Goal: Find specific page/section: Find specific page/section

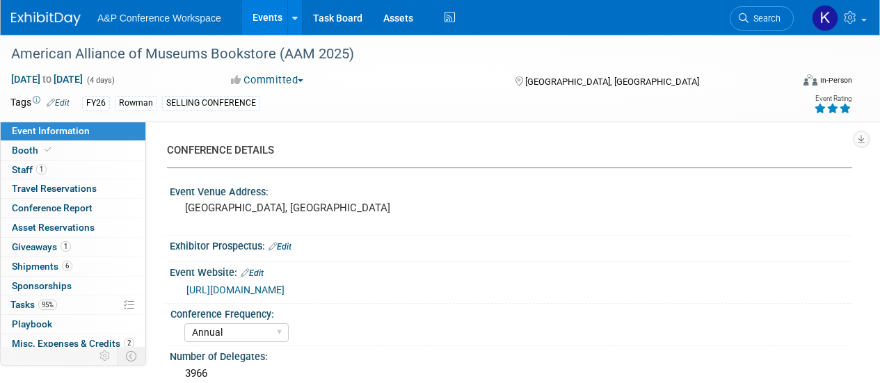
select select "Annual"
select select "Level 1"
select select "In-Person Booth"
select select "Museum Professionals"
select select "Rowman"
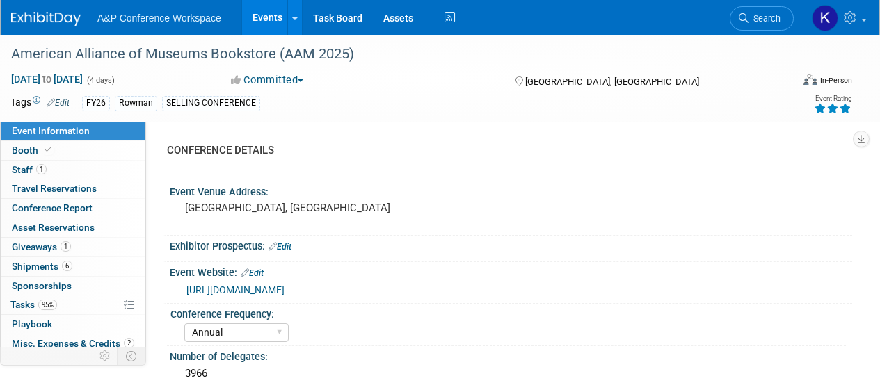
select select "[PERSON_NAME]"
select select "Brand/Subject Presence​"
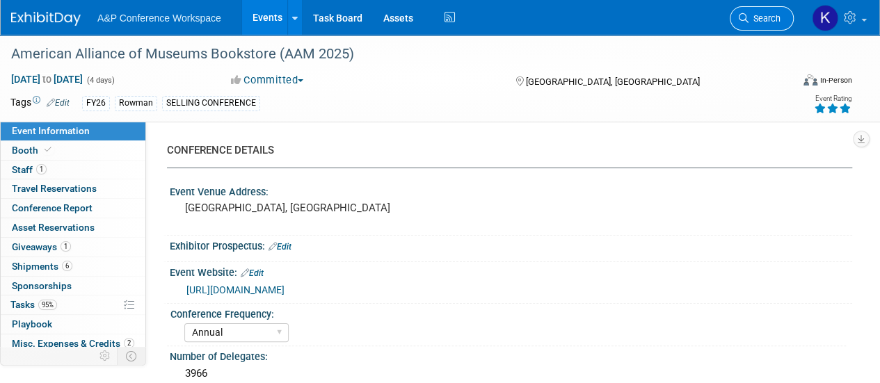
click at [770, 24] on link "Search" at bounding box center [762, 18] width 64 height 24
click at [759, 17] on span "Search" at bounding box center [765, 18] width 32 height 10
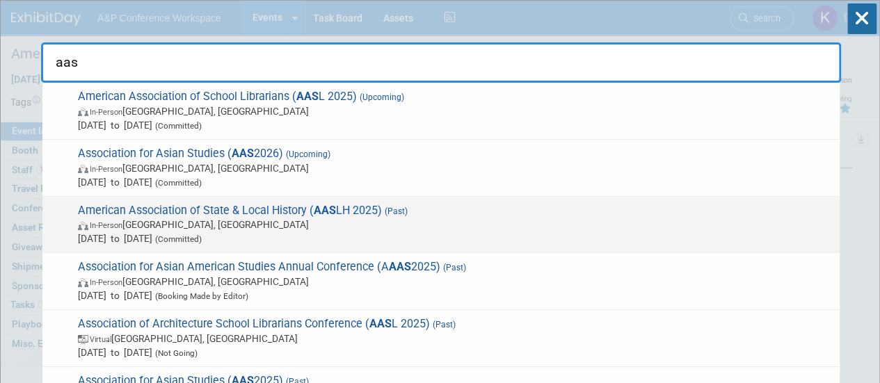
type input "aas"
click at [374, 219] on span "In-Person Cincinnati, OH" at bounding box center [455, 225] width 755 height 14
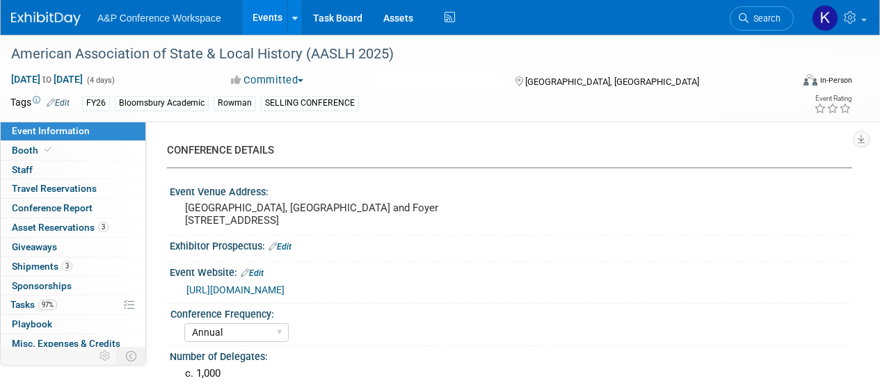
select select "Annual"
select select "Level 2"
select select "In-Person Booth"
select select "Museum Professionals"
select select "Bloomsbury Academic"
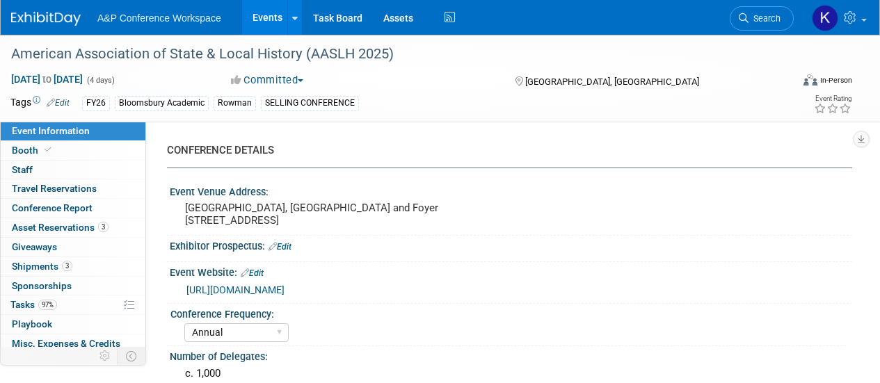
select select "[PERSON_NAME]"
select select "Brand/Subject Presence​"
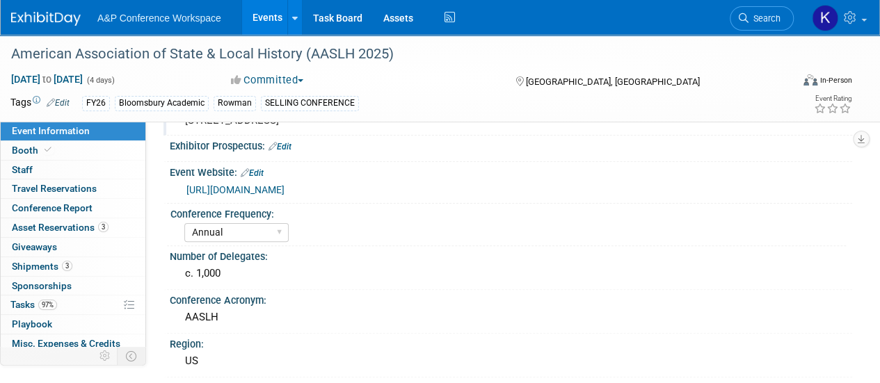
scroll to position [102, 0]
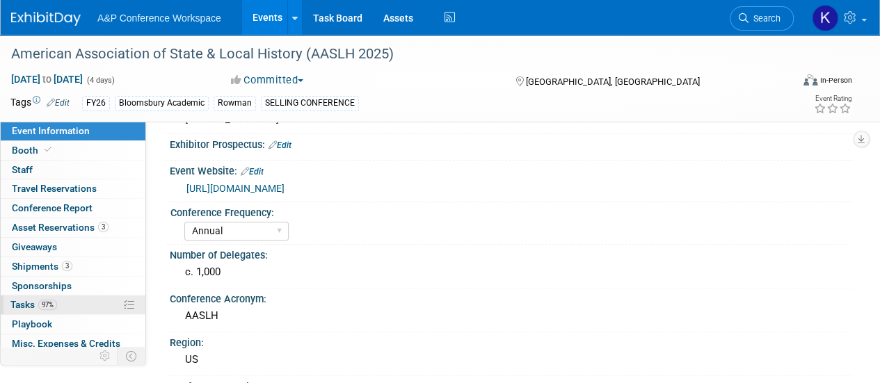
click at [35, 296] on link "97% Tasks 97%" at bounding box center [73, 305] width 145 height 19
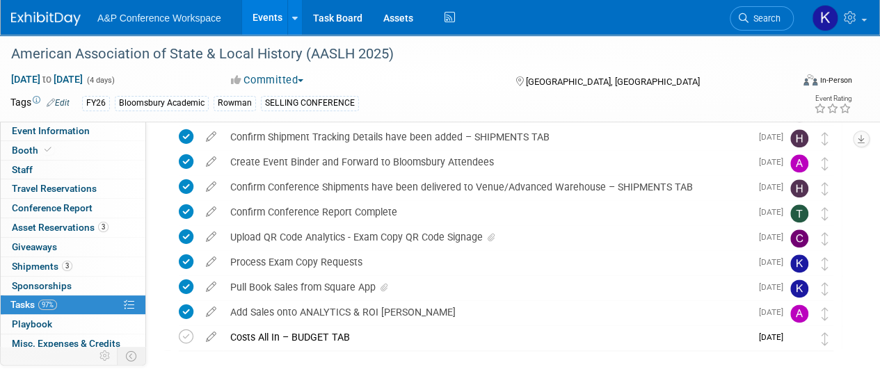
scroll to position [735, 0]
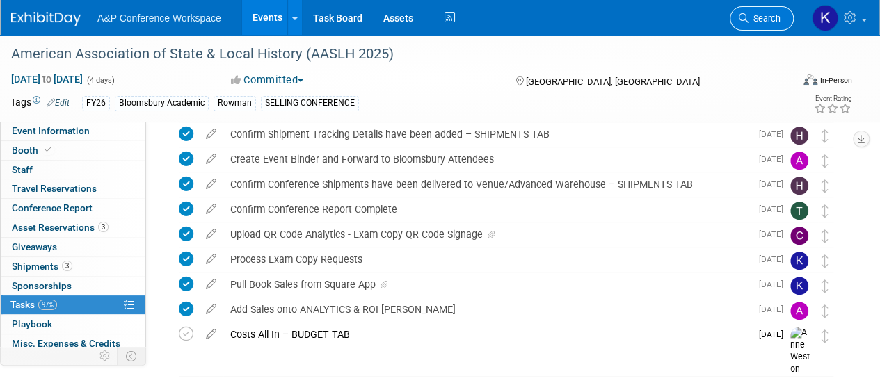
click at [745, 22] on icon at bounding box center [744, 18] width 10 height 10
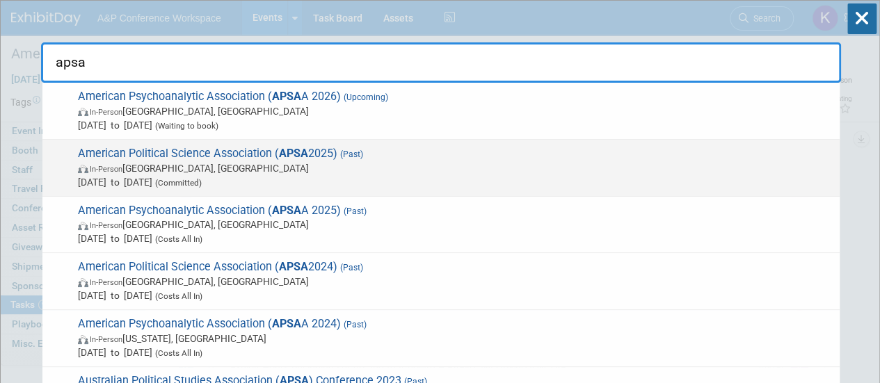
type input "apsa"
click at [476, 167] on span "In-Person Vancouver, Canada" at bounding box center [455, 168] width 755 height 14
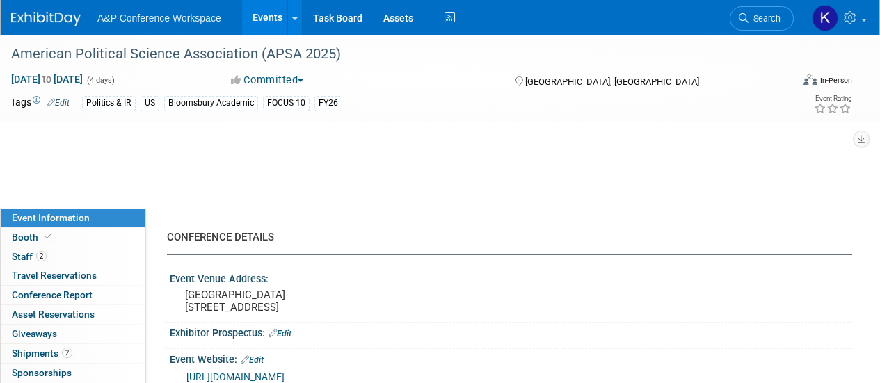
select select "Annual"
select select "Level 2"
select select "In-Person Booth"
select select "Politics & International Relations"
select select "Bloomsbury Academic"
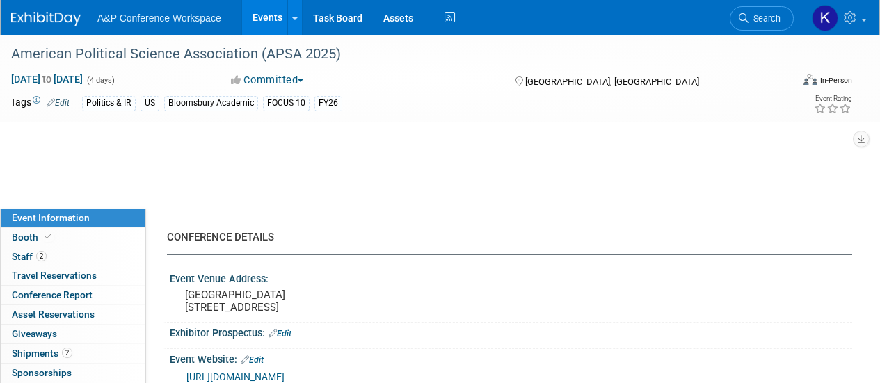
select select "[PERSON_NAME]"
select select "Networking/Commissioning"
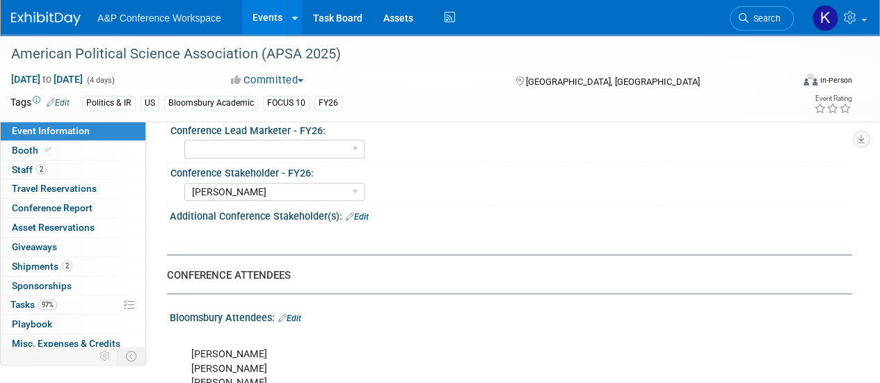
scroll to position [998, 0]
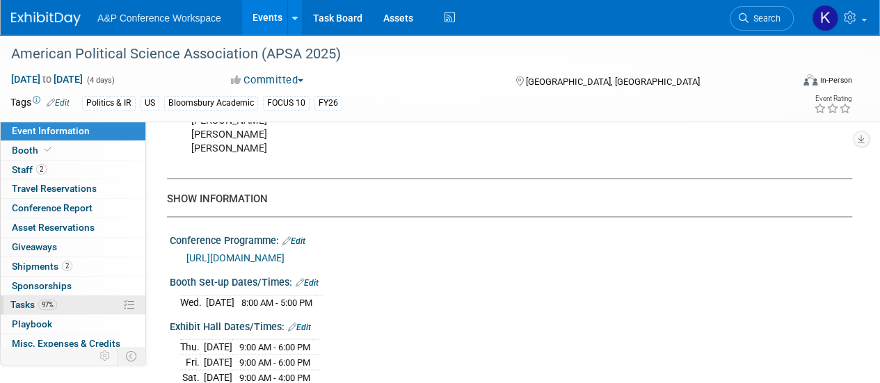
click at [82, 309] on link "97% Tasks 97%" at bounding box center [73, 305] width 145 height 19
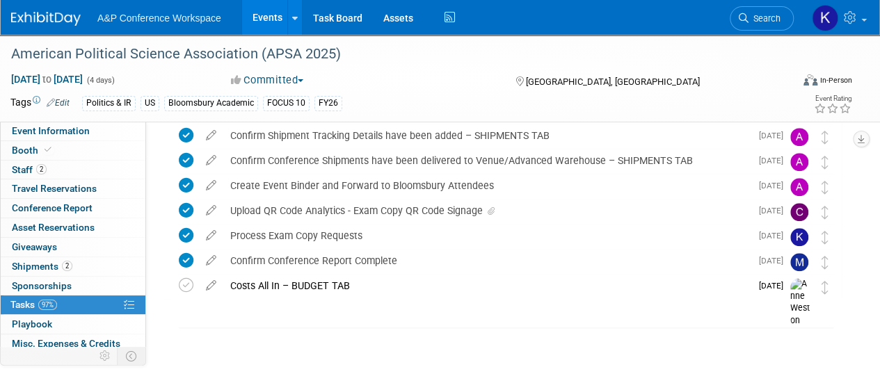
scroll to position [656, 0]
